Goal: Find specific page/section: Find specific page/section

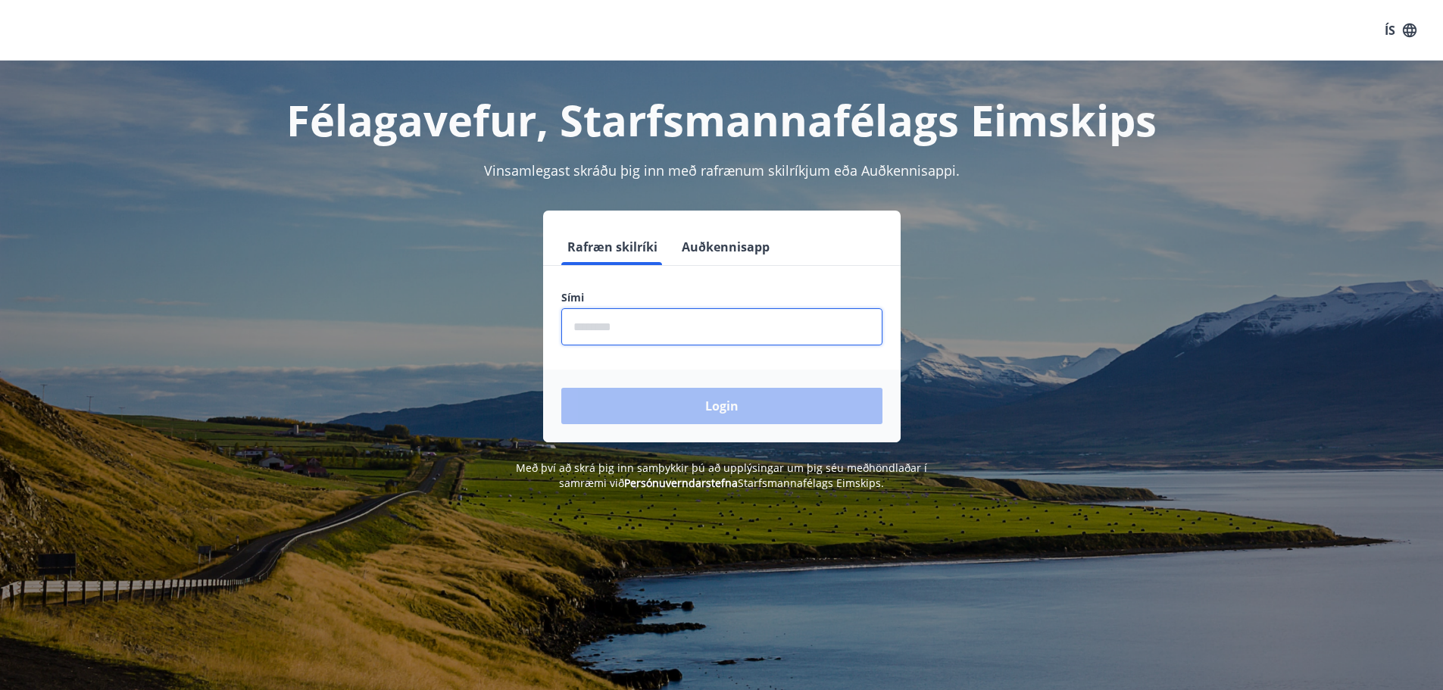
click at [705, 322] on input "phone" at bounding box center [721, 326] width 321 height 37
type input "********"
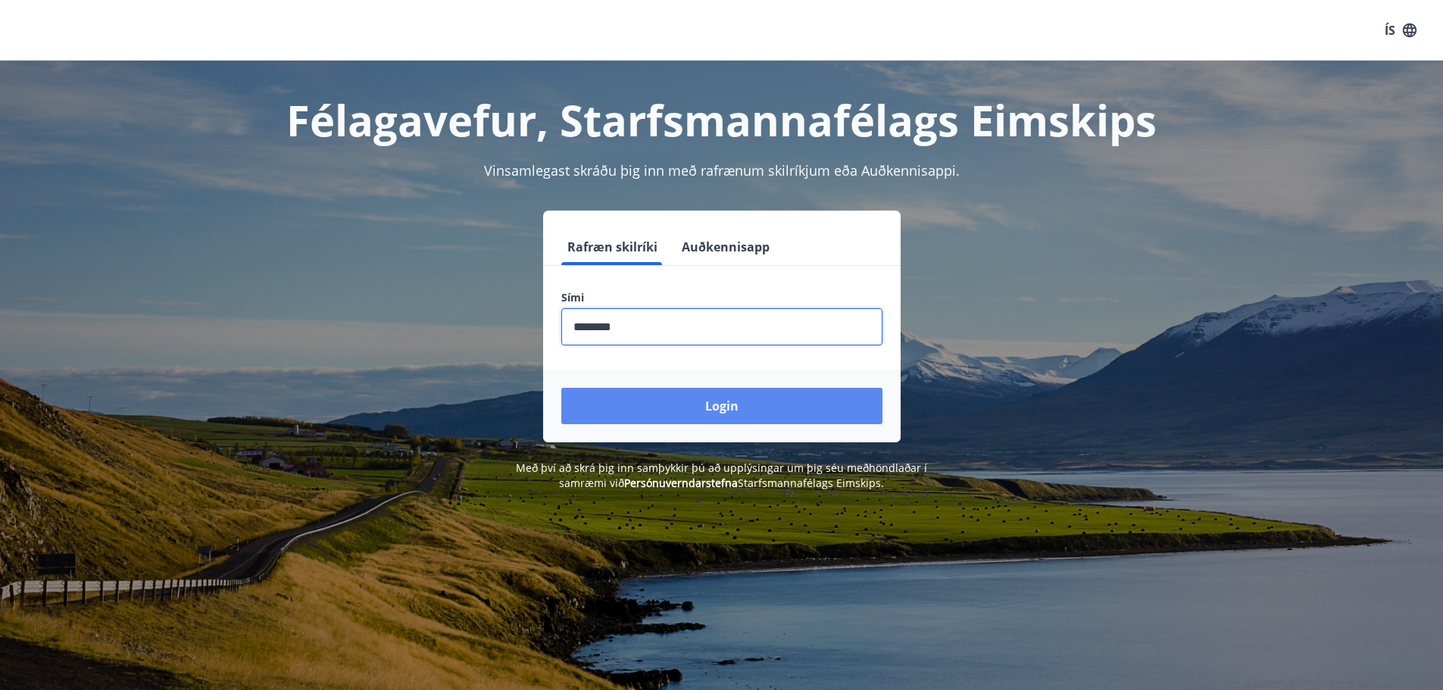
click at [693, 404] on button "Login" at bounding box center [721, 406] width 321 height 36
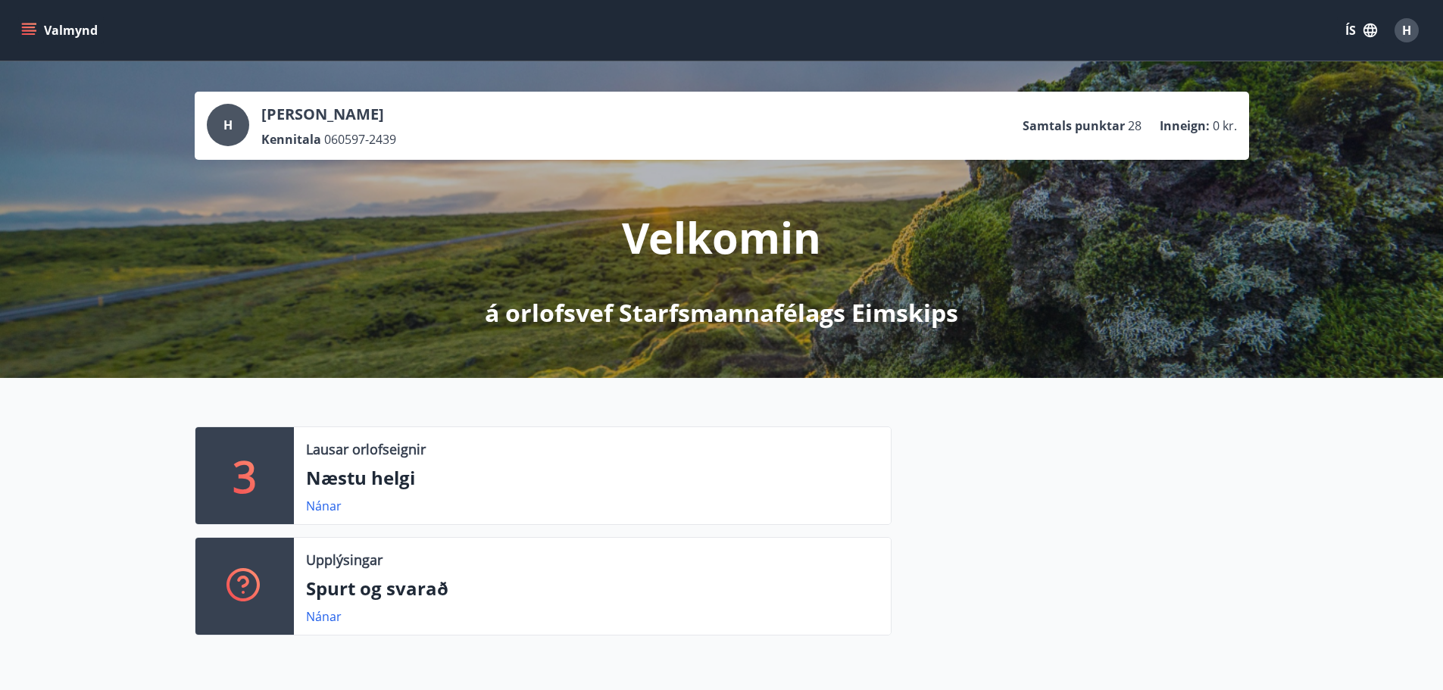
click at [36, 22] on button "Valmynd" at bounding box center [61, 30] width 86 height 27
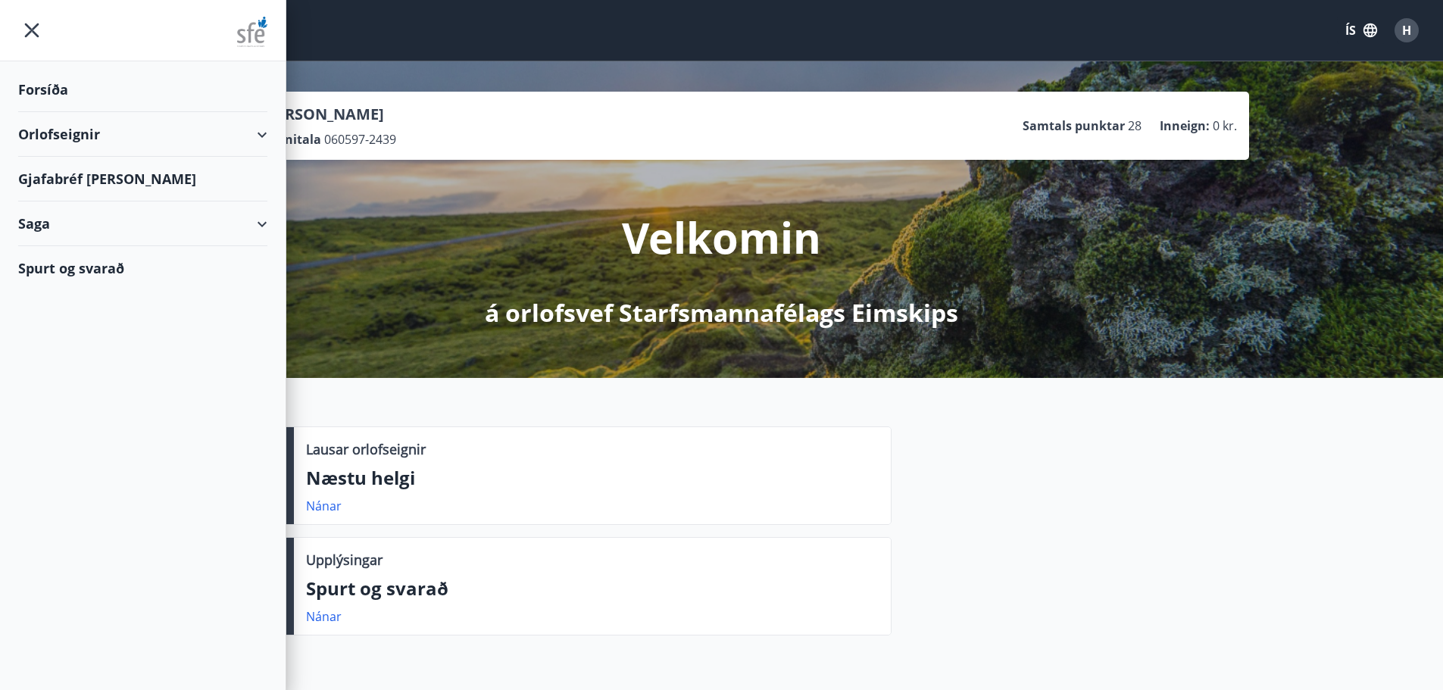
click at [98, 92] on div "Forsíða" at bounding box center [142, 89] width 249 height 45
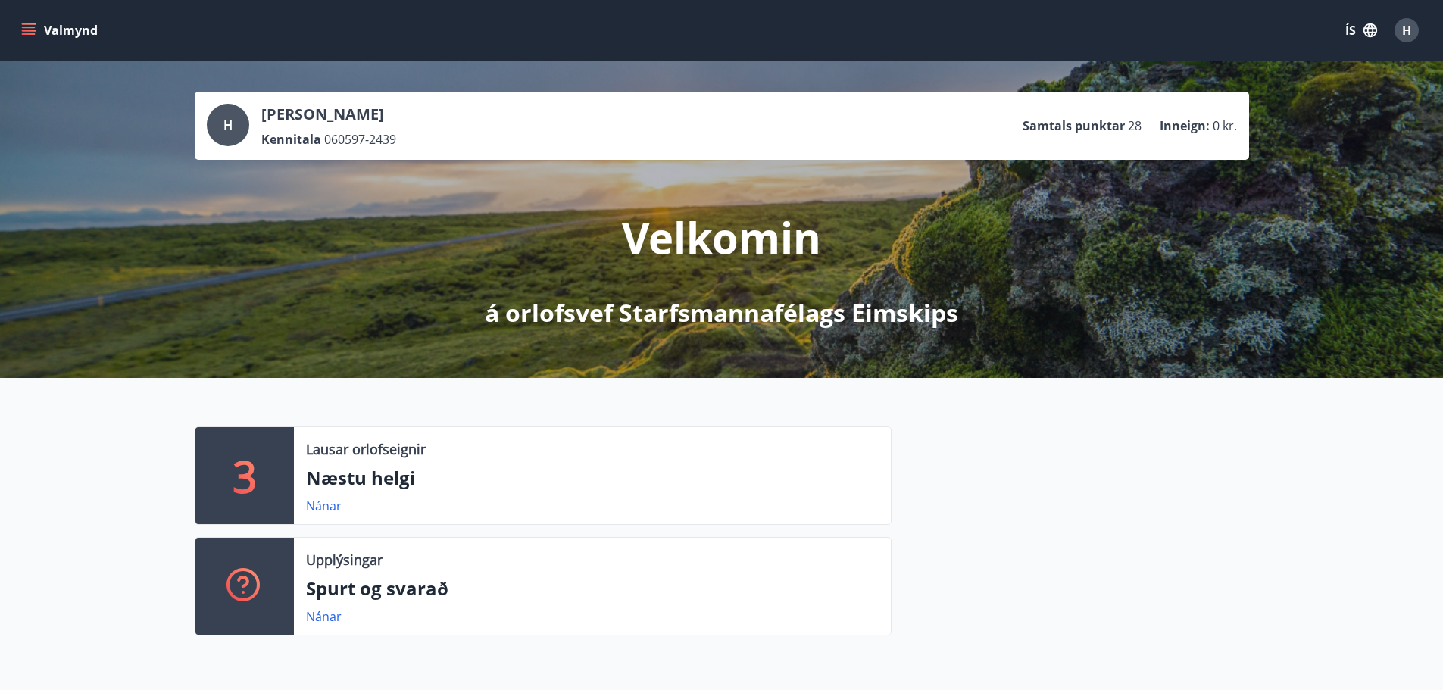
click at [36, 23] on button "Valmynd" at bounding box center [61, 30] width 86 height 27
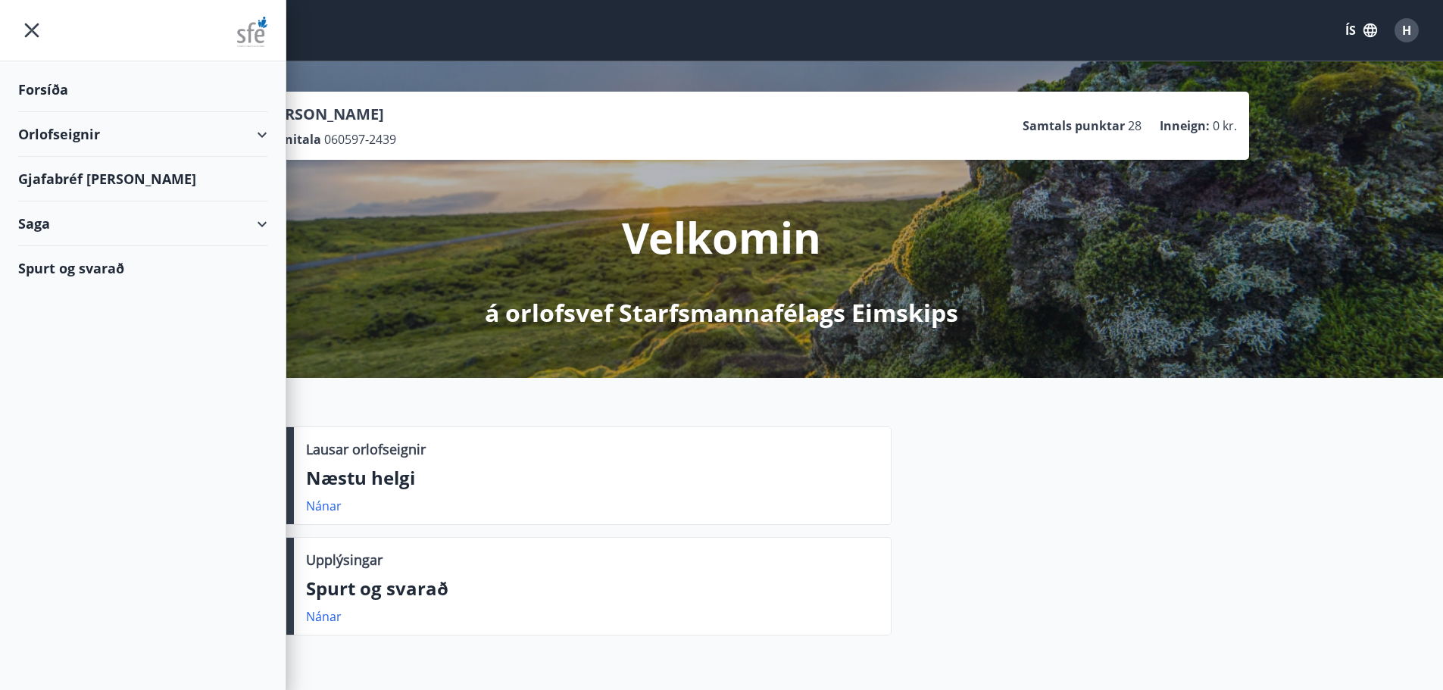
click at [114, 177] on div "Gjafabréf og kort" at bounding box center [142, 179] width 249 height 45
